Goal: Information Seeking & Learning: Check status

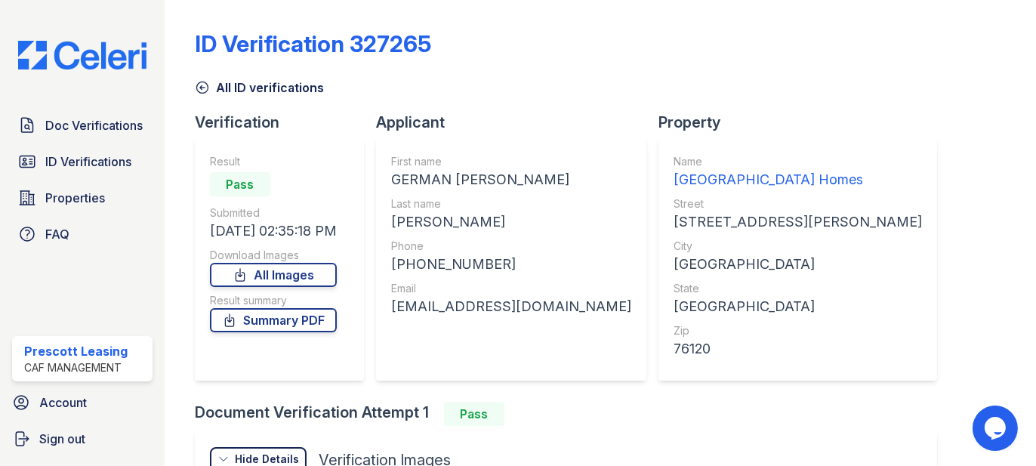
scroll to position [186, 0]
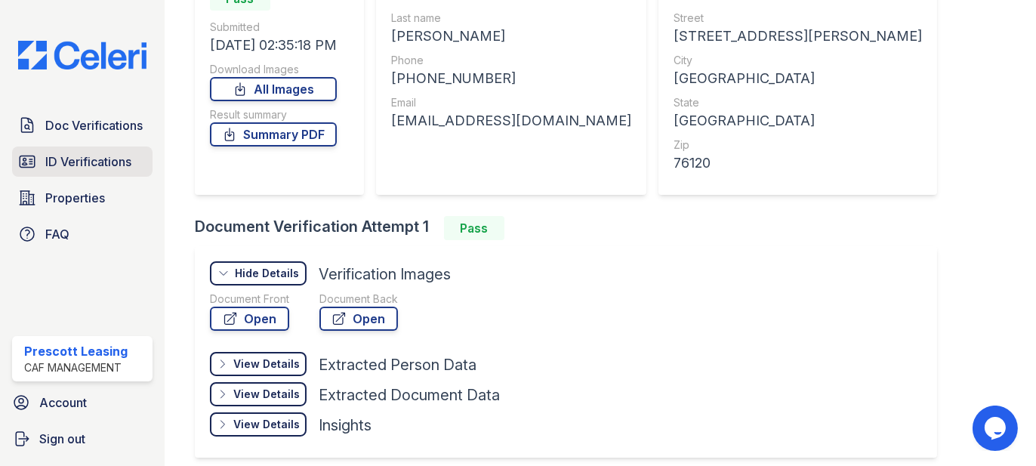
click at [79, 167] on span "ID Verifications" at bounding box center [88, 161] width 86 height 18
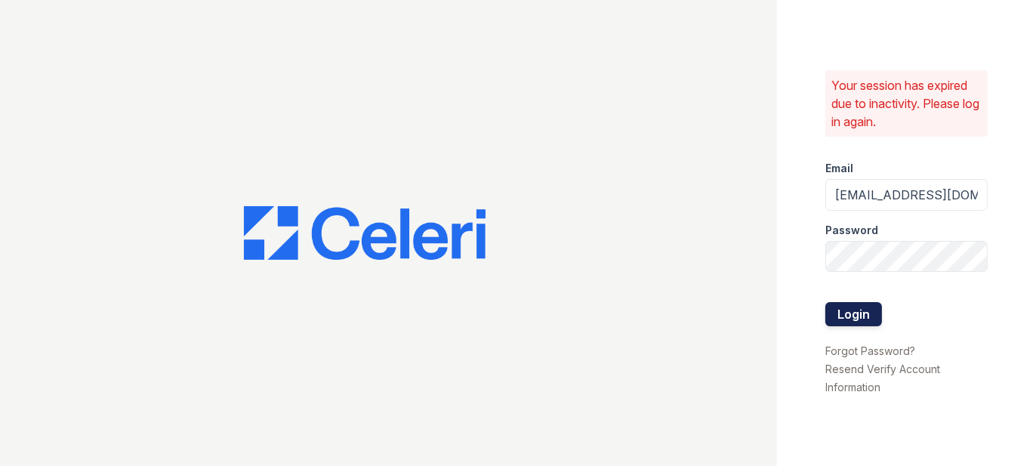
click at [840, 306] on button "Login" at bounding box center [853, 314] width 57 height 24
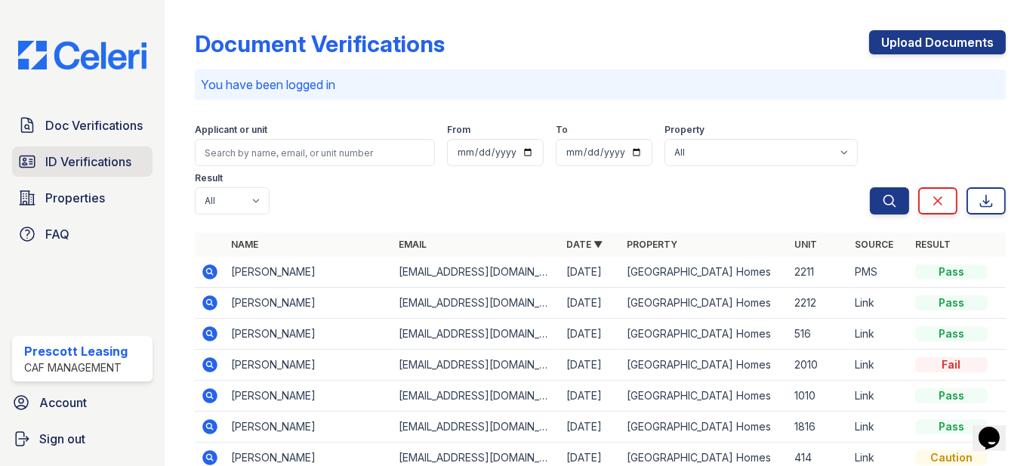
click at [85, 158] on span "ID Verifications" at bounding box center [88, 161] width 86 height 18
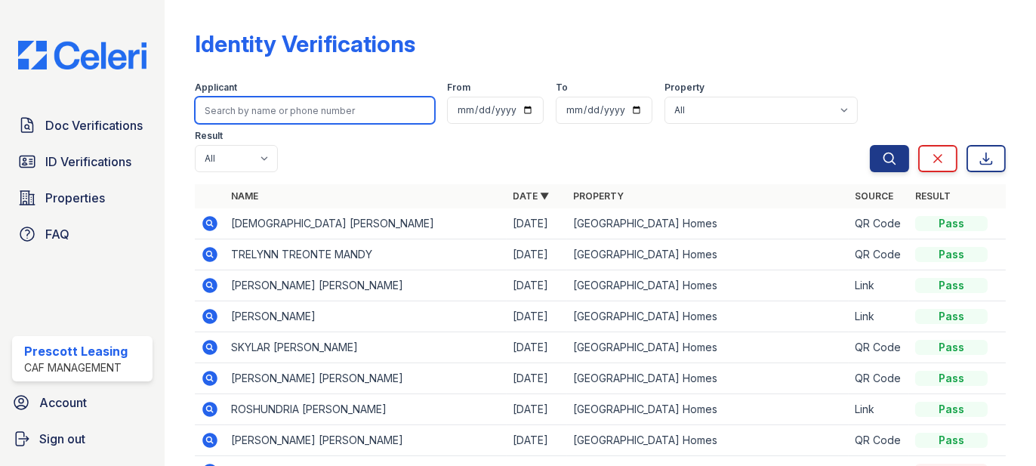
click at [260, 109] on input "search" at bounding box center [315, 110] width 240 height 27
type input "butcher"
click at [870, 145] on button "Search" at bounding box center [889, 158] width 39 height 27
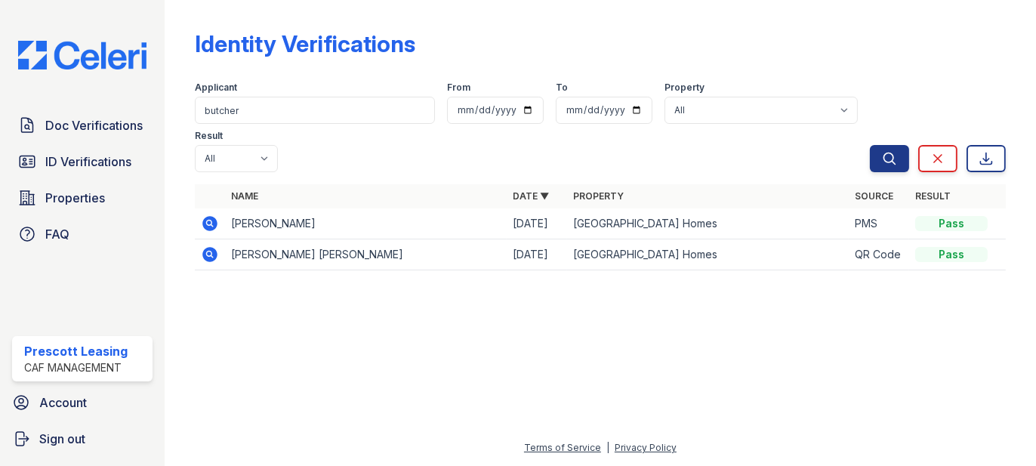
click at [219, 239] on td at bounding box center [210, 254] width 30 height 31
click at [211, 247] on icon at bounding box center [209, 254] width 15 height 15
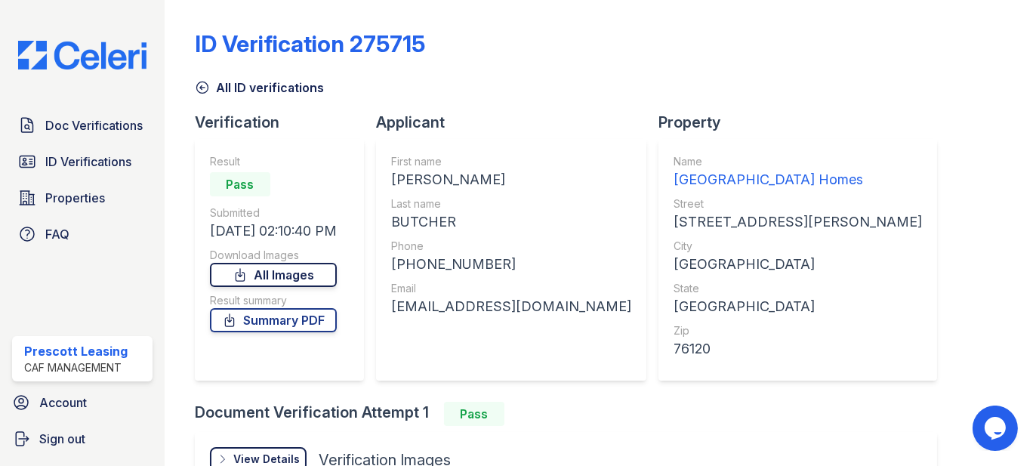
scroll to position [151, 0]
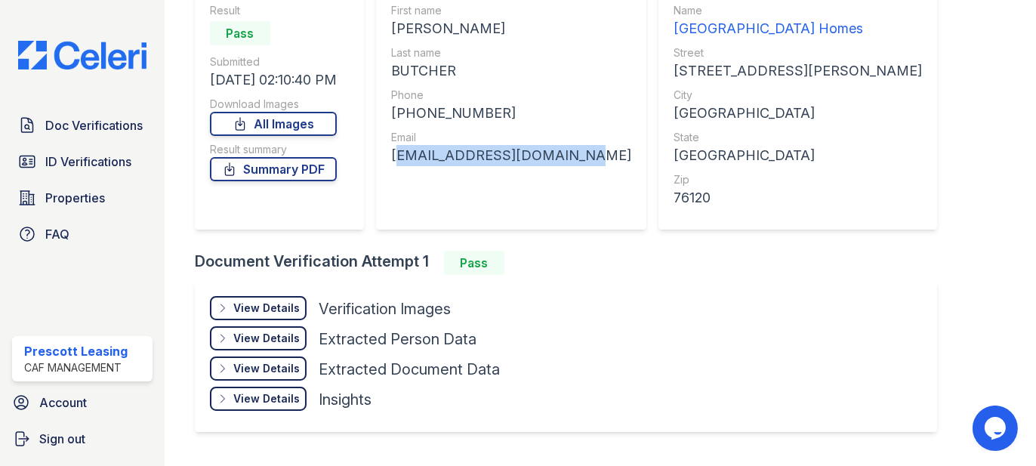
drag, startPoint x: 390, startPoint y: 156, endPoint x: 570, endPoint y: 184, distance: 182.6
click at [570, 184] on div "First name AMBER LYNN Last name BUTCHER Phone +18179464775 Email amber.lynn8826…" at bounding box center [511, 109] width 270 height 242
copy div "amber.lynn8826@gmail.com"
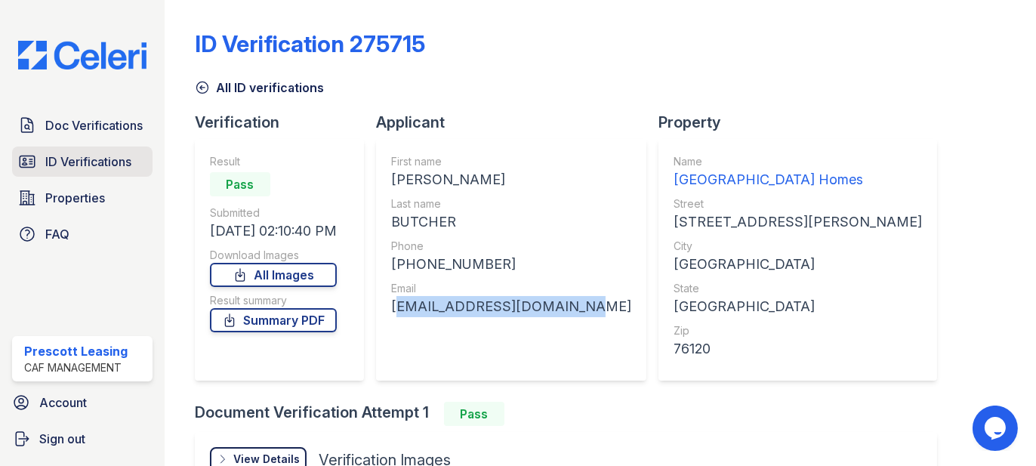
click at [83, 162] on span "ID Verifications" at bounding box center [88, 161] width 86 height 18
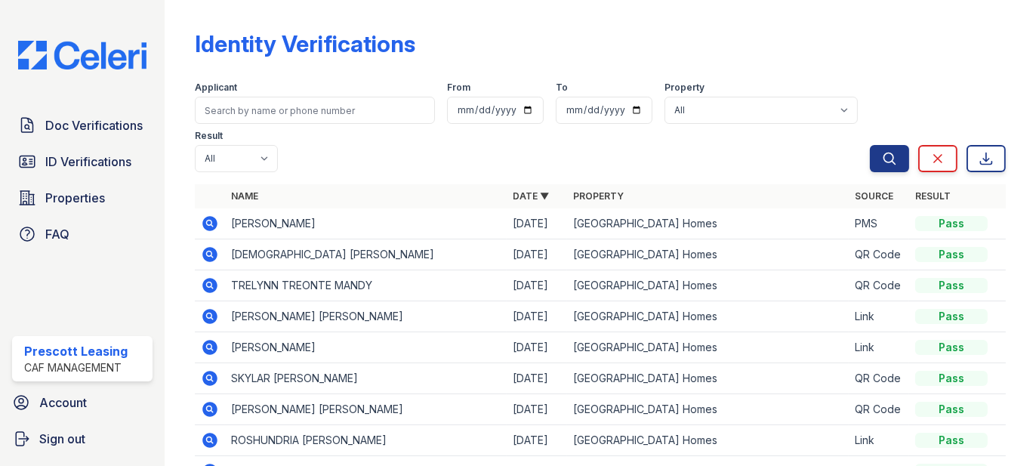
click at [208, 251] on icon at bounding box center [210, 254] width 18 height 18
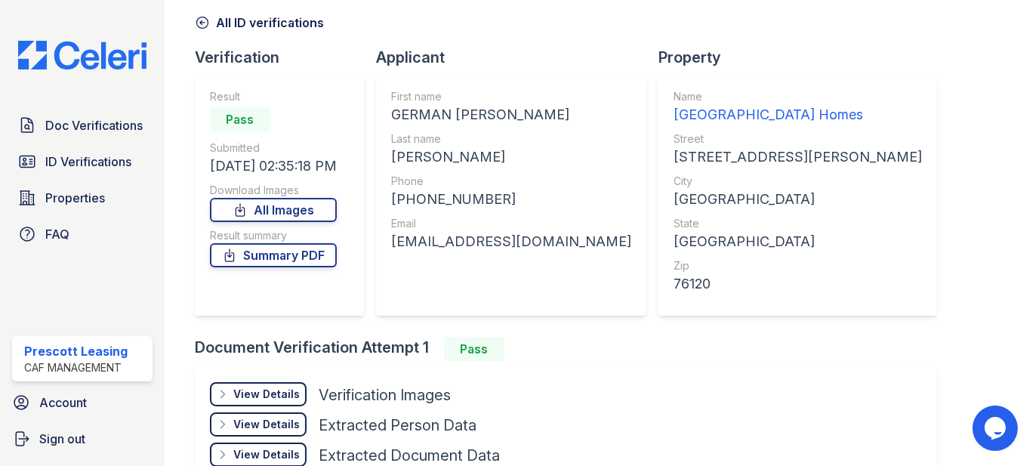
scroll to position [151, 0]
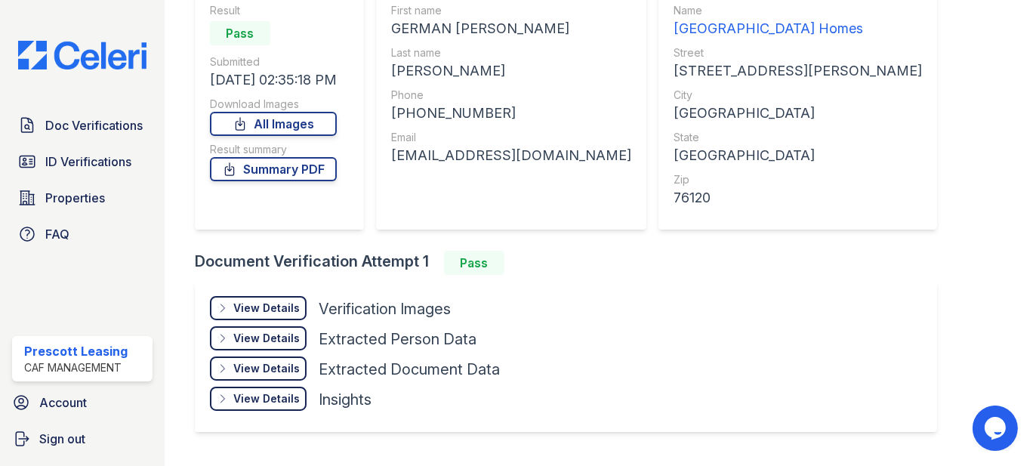
click at [288, 314] on div "View Details" at bounding box center [266, 307] width 66 height 15
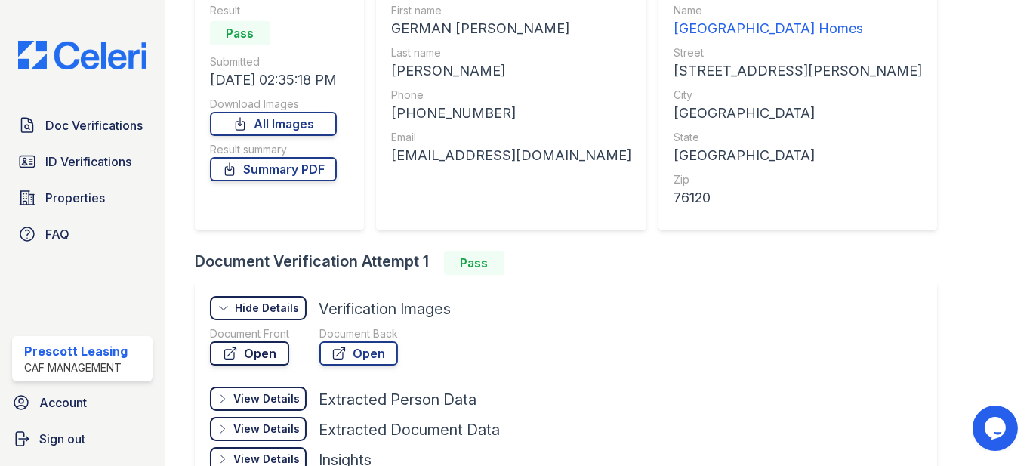
click at [258, 362] on link "Open" at bounding box center [249, 353] width 79 height 24
click at [80, 165] on span "ID Verifications" at bounding box center [88, 161] width 86 height 18
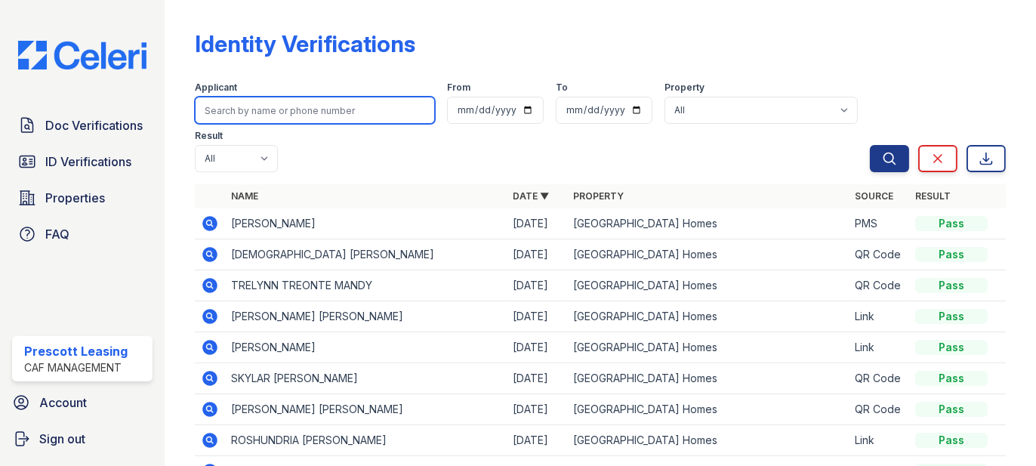
click at [287, 120] on input "search" at bounding box center [315, 110] width 240 height 27
click at [303, 120] on input "search" at bounding box center [315, 110] width 240 height 27
